Goal: Task Accomplishment & Management: Manage account settings

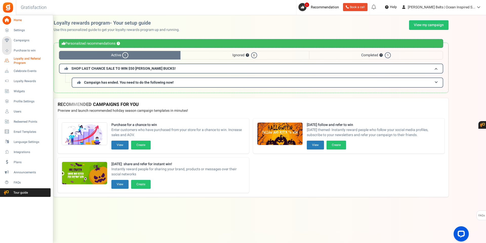
click at [22, 60] on span "Loyalty and Referral Program" at bounding box center [32, 60] width 37 height 9
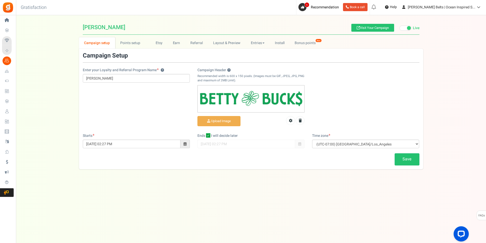
click at [0, 0] on span "Campaigns" at bounding box center [0, 0] width 0 height 0
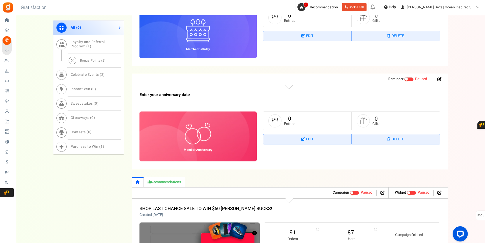
scroll to position [456, 0]
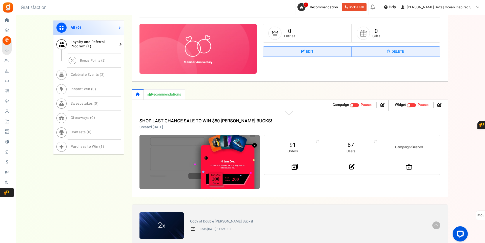
click at [88, 46] on span "1" at bounding box center [89, 46] width 2 height 5
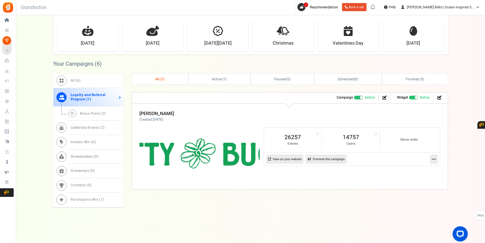
scroll to position [142, 0]
click at [434, 159] on icon at bounding box center [434, 159] width 4 height 5
click at [411, 172] on link "Edit" at bounding box center [417, 171] width 37 height 9
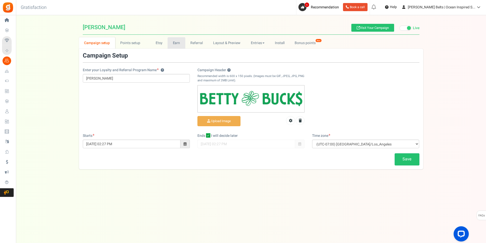
click at [178, 41] on link "Earn" at bounding box center [177, 42] width 18 height 11
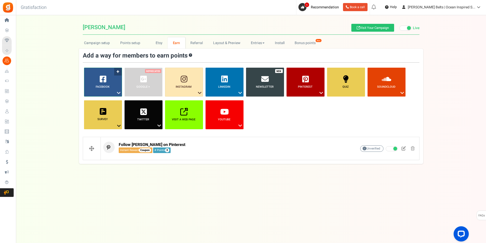
click at [117, 92] on icon at bounding box center [119, 93] width 6 height 7
